Goal: Answer question/provide support

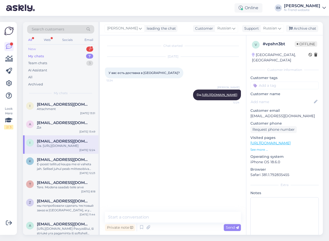
click at [35, 49] on div "New" at bounding box center [32, 49] width 8 height 5
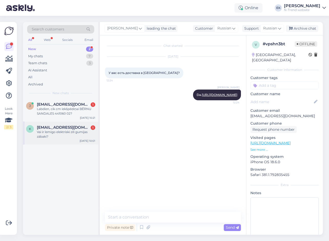
click at [58, 132] on div "Vai ir lemigo elektriski zili gumijas zābaki?" at bounding box center [66, 134] width 58 height 9
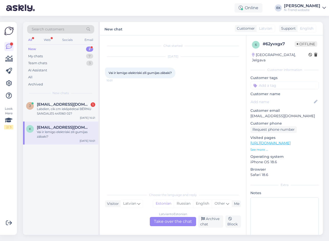
click at [174, 220] on div "[DEMOGRAPHIC_DATA] to Estonian Take over the chat" at bounding box center [173, 221] width 46 height 9
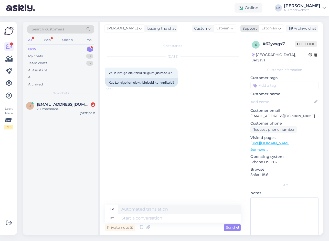
click at [273, 28] on span "Estonian" at bounding box center [269, 29] width 16 height 6
type input "latv"
click at [258, 51] on link "Latvian" at bounding box center [262, 51] width 56 height 8
click at [128, 216] on textarea at bounding box center [173, 217] width 136 height 11
paste textarea "[URL][DOMAIN_NAME]"
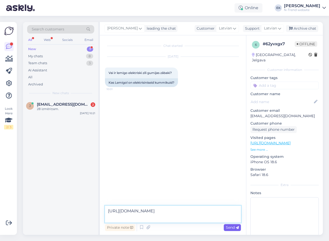
type textarea "[URL][DOMAIN_NAME]"
click at [233, 227] on span "Send" at bounding box center [232, 227] width 13 height 5
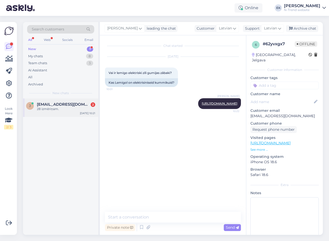
click at [53, 107] on div "28 izmēriņam." at bounding box center [66, 109] width 58 height 5
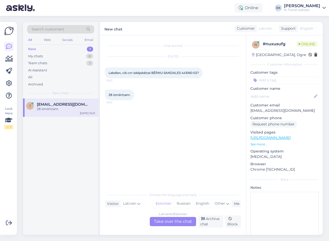
click at [173, 221] on div "[DEMOGRAPHIC_DATA] to Estonian Take over the chat" at bounding box center [173, 221] width 46 height 9
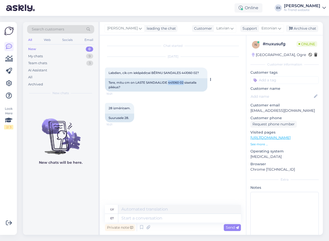
drag, startPoint x: 169, startPoint y: 82, endPoint x: 184, endPoint y: 83, distance: 15.4
click at [184, 83] on div "Tere, mitu cm on LASTE SANDAALIDE 441060 02 sisetalla pikkus?" at bounding box center [156, 84] width 102 height 13
copy div "441060 02"
click at [32, 56] on div "My chats" at bounding box center [35, 56] width 15 height 5
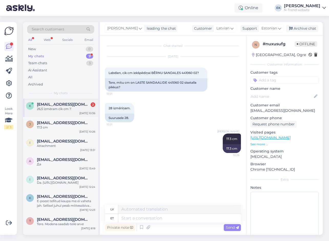
click at [44, 106] on span "[EMAIL_ADDRESS][DOMAIN_NAME]" at bounding box center [63, 104] width 53 height 5
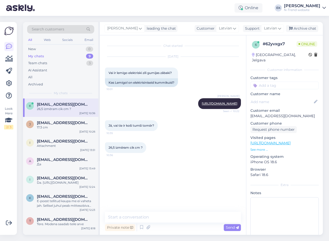
drag, startPoint x: 108, startPoint y: 131, endPoint x: 164, endPoint y: 132, distance: 55.8
click at [164, 132] on div "Jā, vai tie ir koši tumši tomēr? 10:35" at bounding box center [173, 126] width 136 height 22
copy span "Jā, vai tie ir koši tumši tomēr?"
click at [194, 144] on div "26,5 izmēram cik cm ? 10:36" at bounding box center [173, 148] width 136 height 22
drag, startPoint x: 108, startPoint y: 152, endPoint x: 149, endPoint y: 152, distance: 41.0
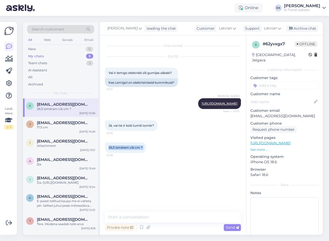
click at [146, 152] on div "26,5 izmēram cik cm ? 10:36" at bounding box center [125, 147] width 41 height 11
copy div "26,5 izmēram cik cm ? 10:36"
click at [178, 215] on textarea at bounding box center [173, 217] width 136 height 11
click at [228, 180] on img at bounding box center [230, 175] width 20 height 20
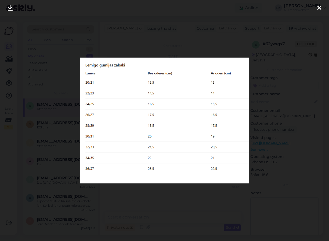
click at [318, 6] on icon at bounding box center [319, 8] width 4 height 7
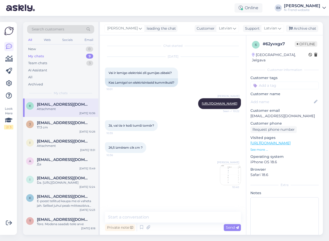
drag, startPoint x: 109, startPoint y: 131, endPoint x: 156, endPoint y: 131, distance: 47.4
click at [156, 131] on div "Jā, vai tie ir koši tumši tomēr? 10:35" at bounding box center [131, 125] width 53 height 11
copy span "Jā, vai tie ir koši tumši tomēr?"
click at [197, 218] on textarea at bounding box center [173, 217] width 136 height 11
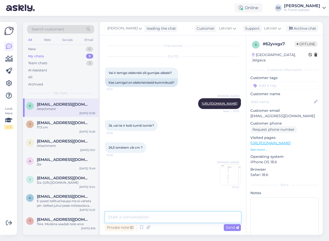
paste textarea "Tā [PERSON_NAME] kā attēlā."
type textarea "Tā [PERSON_NAME] kā attēlā."
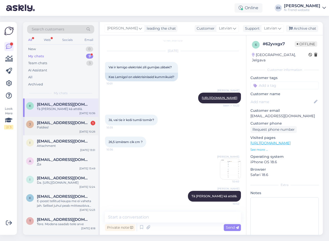
click at [58, 128] on div "Paldies!" at bounding box center [66, 127] width 58 height 5
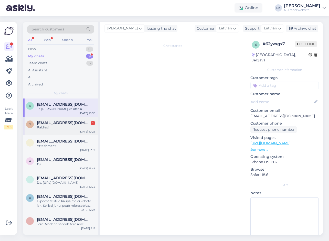
scroll to position [0, 0]
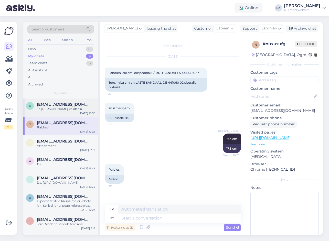
click at [58, 107] on span "[EMAIL_ADDRESS][DOMAIN_NAME]" at bounding box center [63, 104] width 53 height 5
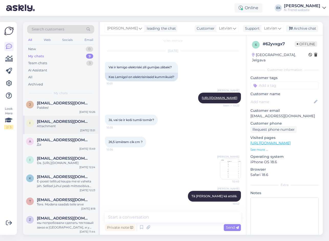
scroll to position [43, 0]
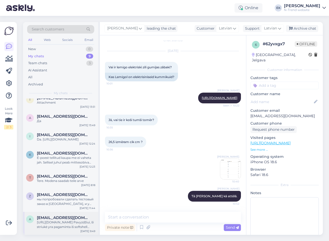
click at [68, 222] on div "[URL][DOMAIN_NAME] Pavyzdžiui, ši striukė yra pagaminta iš softshell medžiagos,…" at bounding box center [66, 224] width 58 height 9
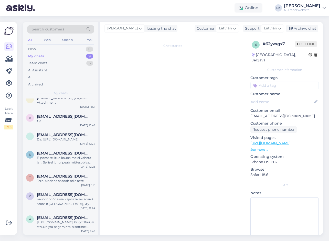
scroll to position [625, 0]
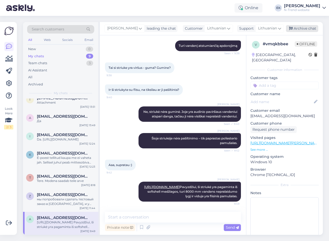
click at [303, 29] on div "Archive chat" at bounding box center [302, 28] width 32 height 7
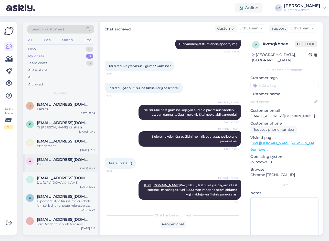
scroll to position [20, 0]
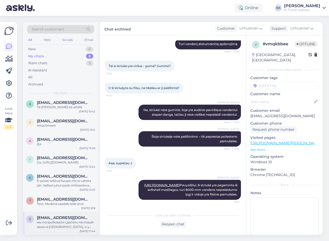
click at [64, 224] on div "мы попробовали сделать тестовый заказ в [GEOGRAPHIC_DATA], и у нас получилось —…" at bounding box center [66, 224] width 58 height 9
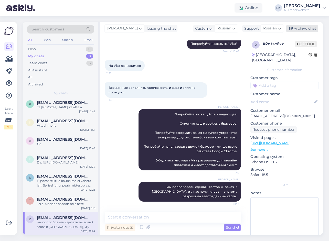
click at [307, 28] on div "Archive chat" at bounding box center [302, 28] width 32 height 7
